Goal: Information Seeking & Learning: Learn about a topic

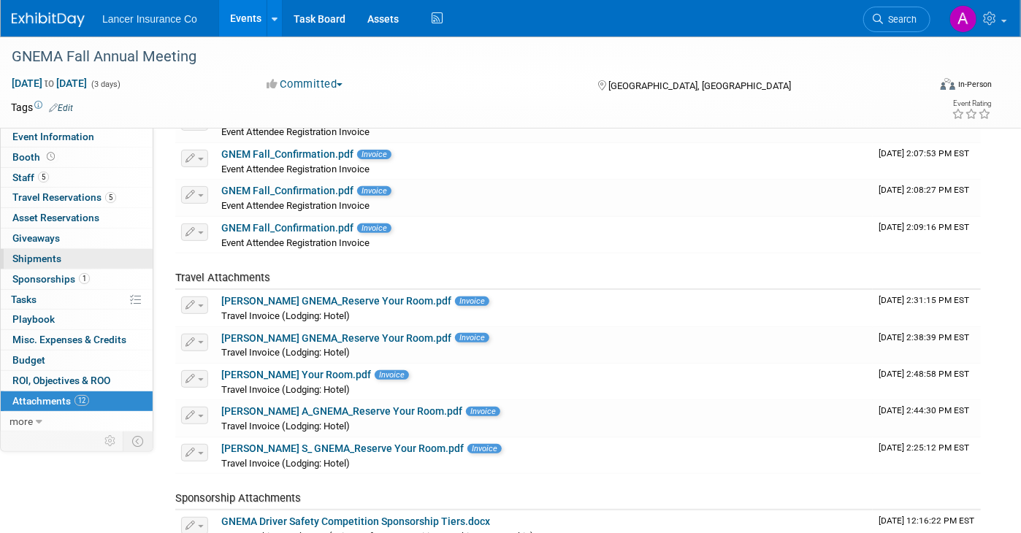
scroll to position [146, 0]
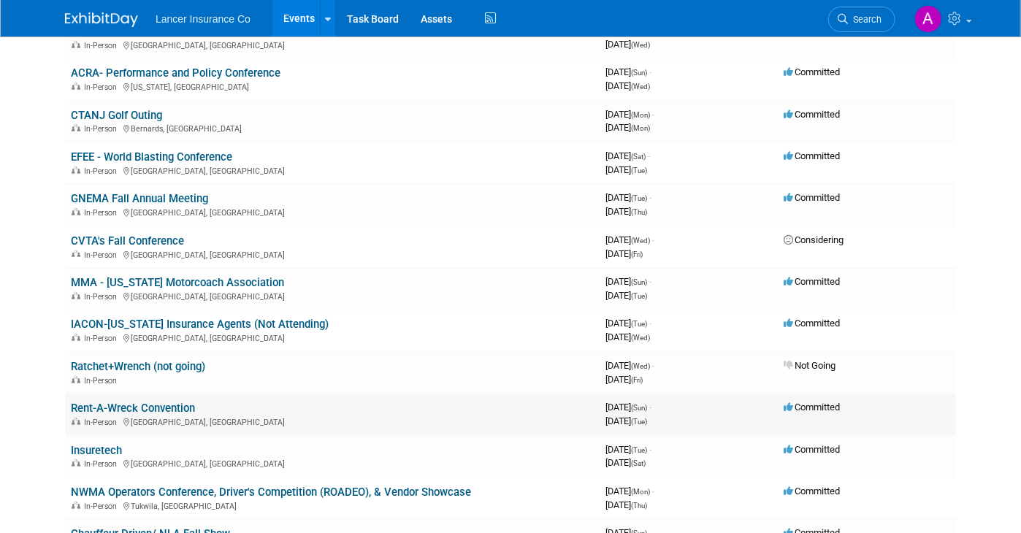
scroll to position [511, 0]
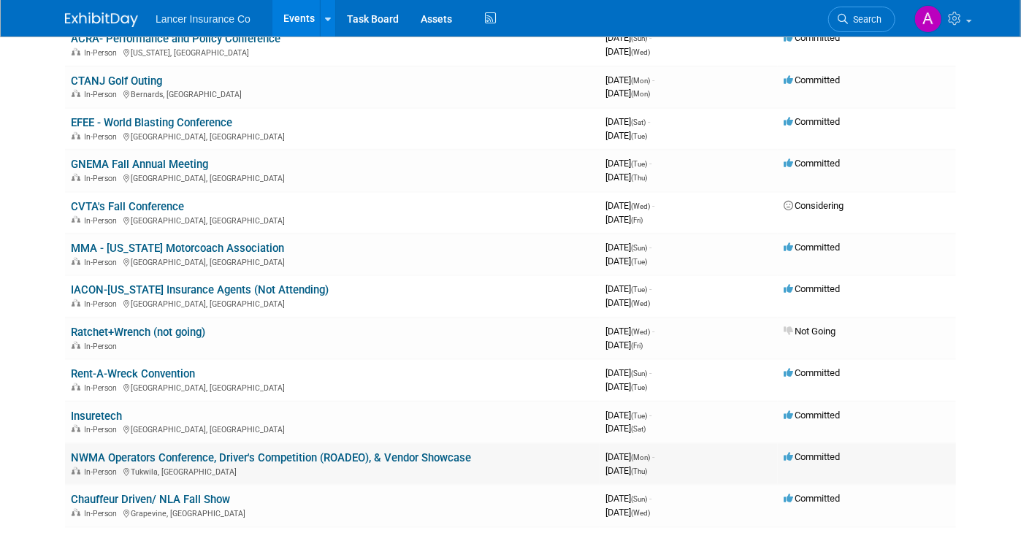
click at [310, 451] on link "NWMA Operators Conference, Driver's Competition (ROADEO), & Vendor Showcase" at bounding box center [271, 457] width 400 height 13
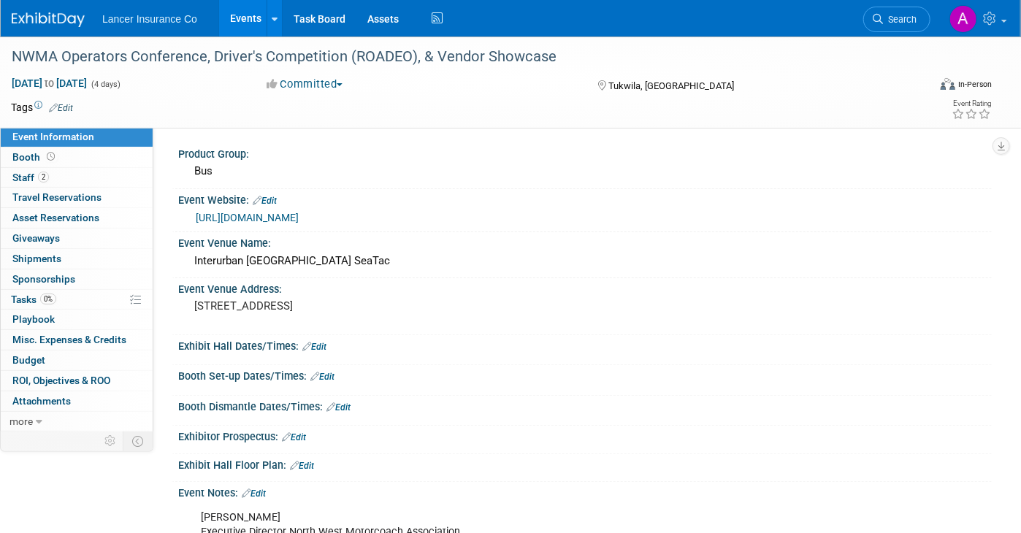
click at [292, 215] on link "https://nwmotorcoach.com/events/" at bounding box center [247, 218] width 103 height 12
click at [26, 175] on span "Staff 2" at bounding box center [30, 178] width 37 height 12
